Goal: Navigation & Orientation: Understand site structure

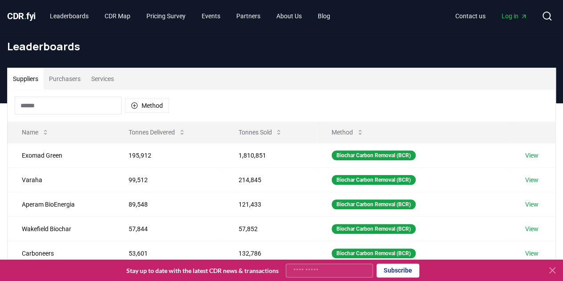
click at [14, 38] on div "Leaderboards" at bounding box center [281, 50] width 563 height 36
click at [34, 16] on span "CDR . fyi" at bounding box center [21, 16] width 28 height 11
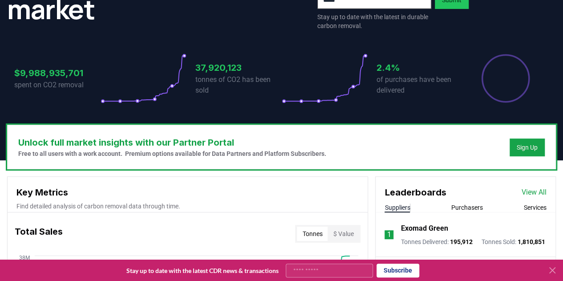
scroll to position [150, 0]
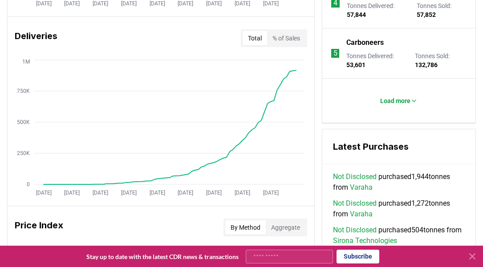
scroll to position [554, 0]
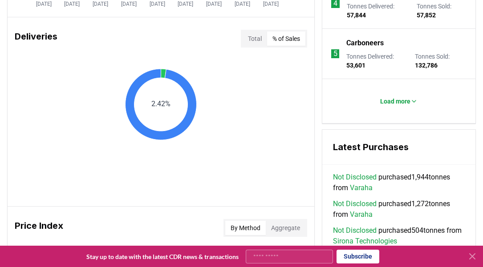
click at [300, 39] on button "% of Sales" at bounding box center [286, 39] width 38 height 14
click at [258, 39] on button "Total" at bounding box center [255, 39] width 24 height 14
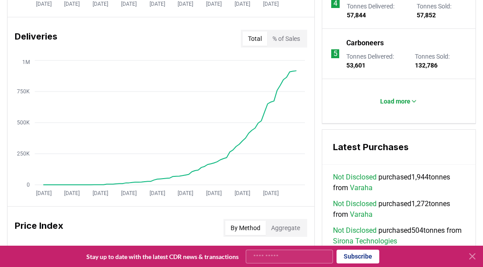
click at [251, 39] on button "Total" at bounding box center [255, 39] width 24 height 14
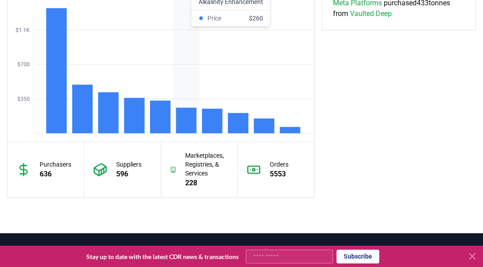
scroll to position [767, 0]
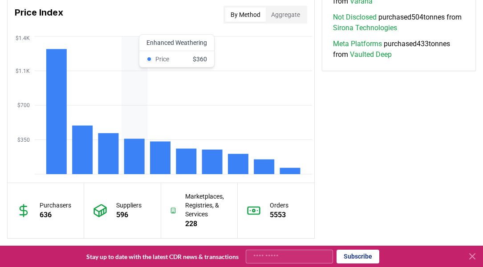
drag, startPoint x: 181, startPoint y: 150, endPoint x: 135, endPoint y: 103, distance: 65.5
click at [135, 103] on icon "$350 $700 $1.1K $1.4K" at bounding box center [161, 105] width 307 height 142
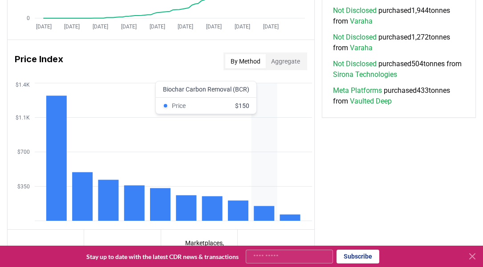
click at [260, 211] on rect at bounding box center [264, 213] width 20 height 15
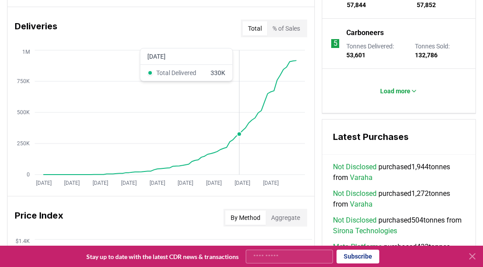
scroll to position [563, 0]
click at [250, 28] on button "Total" at bounding box center [255, 29] width 24 height 14
